Goal: Information Seeking & Learning: Learn about a topic

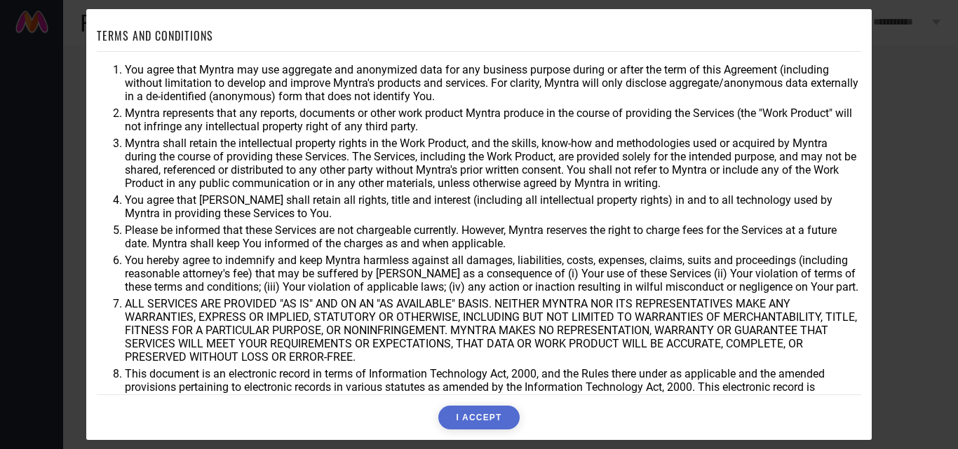
click at [468, 413] on button "I ACCEPT" at bounding box center [478, 418] width 81 height 24
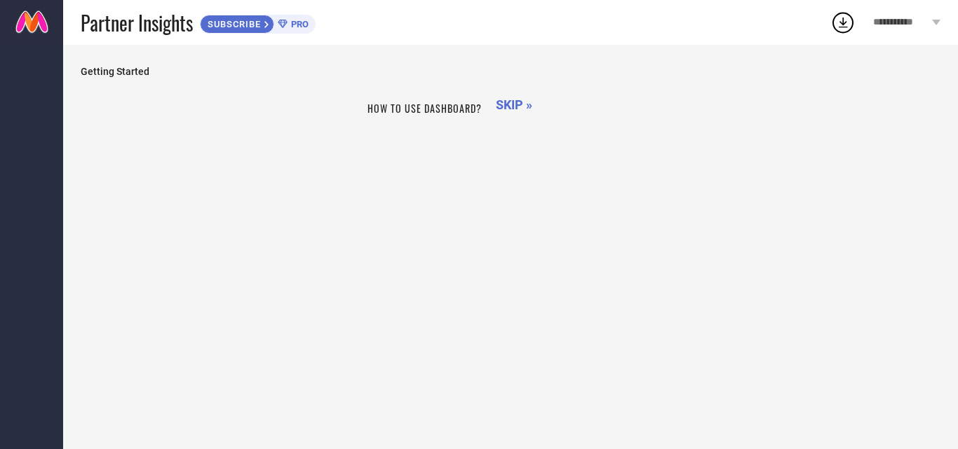
click at [508, 107] on span "SKIP »" at bounding box center [514, 104] width 36 height 15
click at [913, 25] on span "**********" at bounding box center [900, 23] width 55 height 12
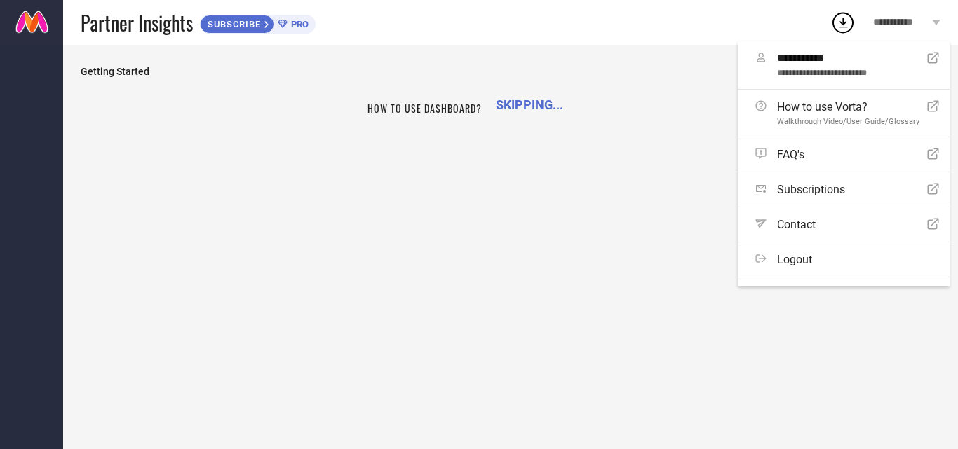
click at [913, 25] on span "**********" at bounding box center [900, 23] width 55 height 12
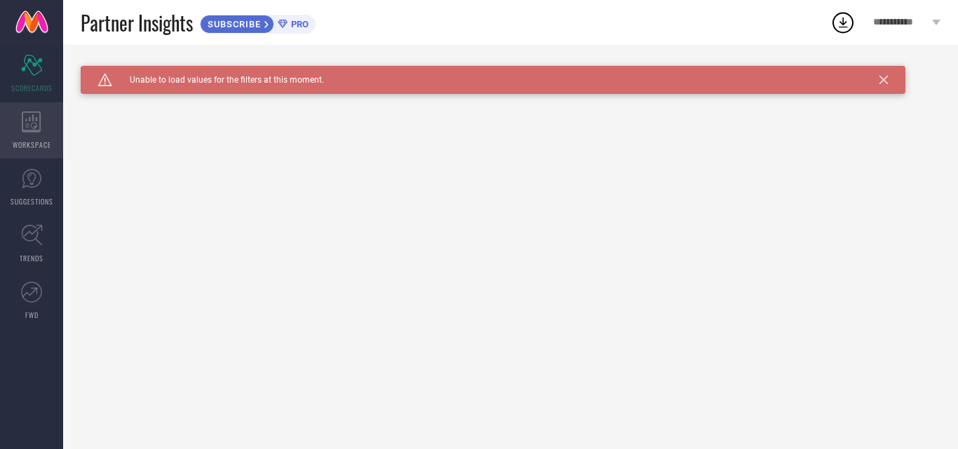
click at [36, 133] on icon at bounding box center [31, 121] width 19 height 21
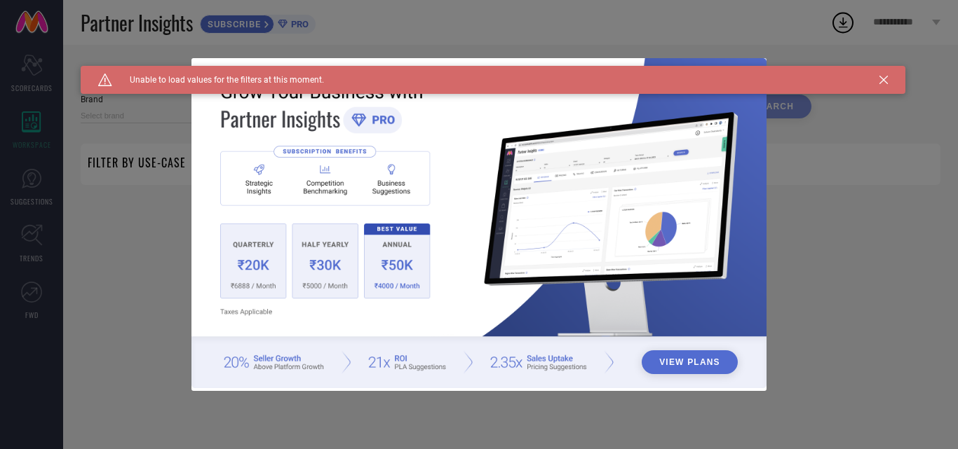
type input "1 STOP FASHION"
type input "All"
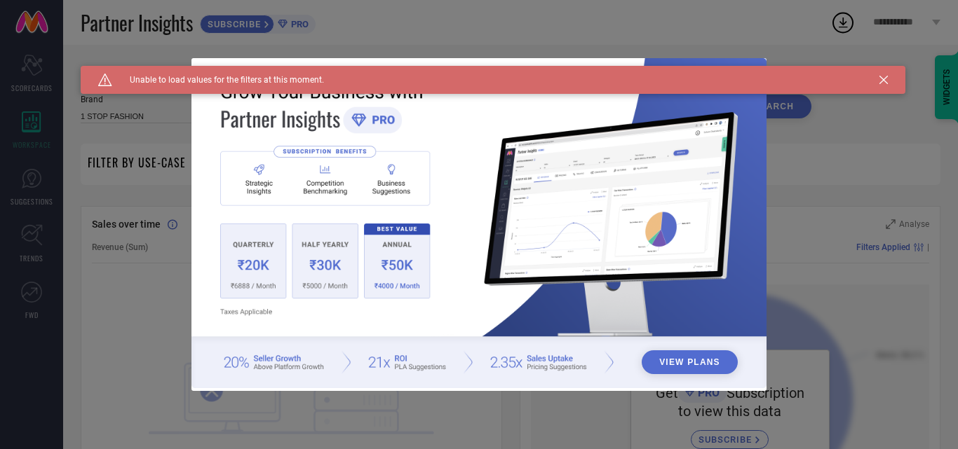
click at [880, 79] on icon at bounding box center [883, 80] width 8 height 8
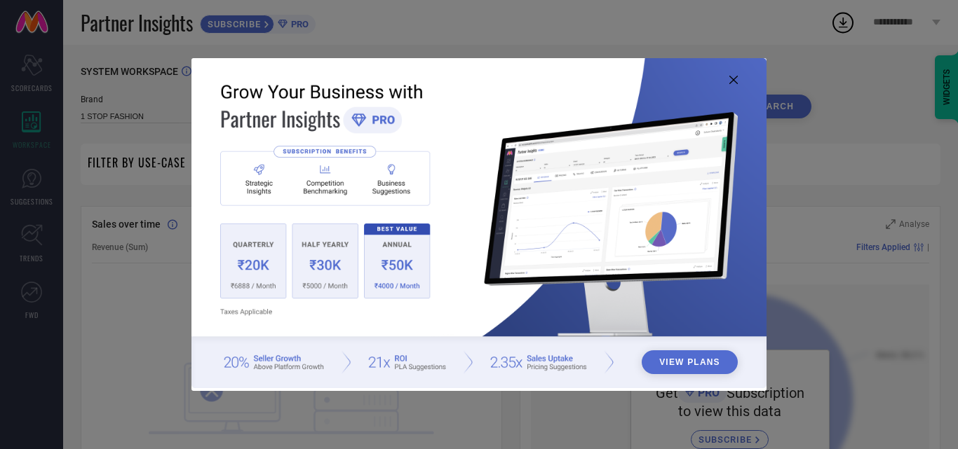
click at [735, 80] on icon at bounding box center [733, 80] width 8 height 8
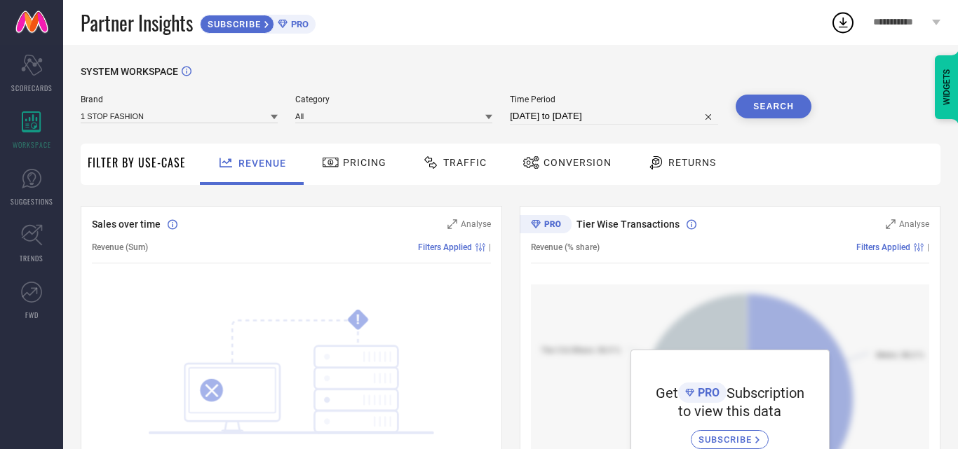
click at [343, 170] on div "Pricing" at bounding box center [354, 163] width 72 height 24
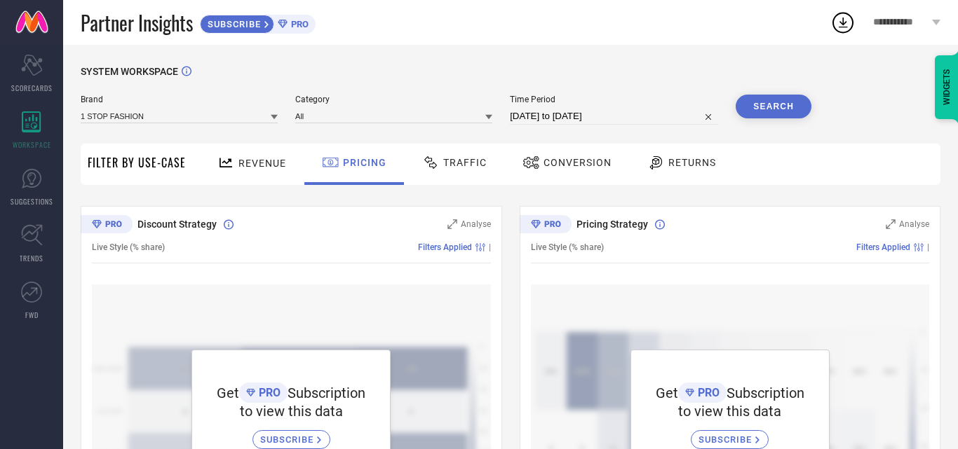
click at [452, 170] on div "Traffic" at bounding box center [455, 163] width 72 height 24
